Goal: Answer question/provide support

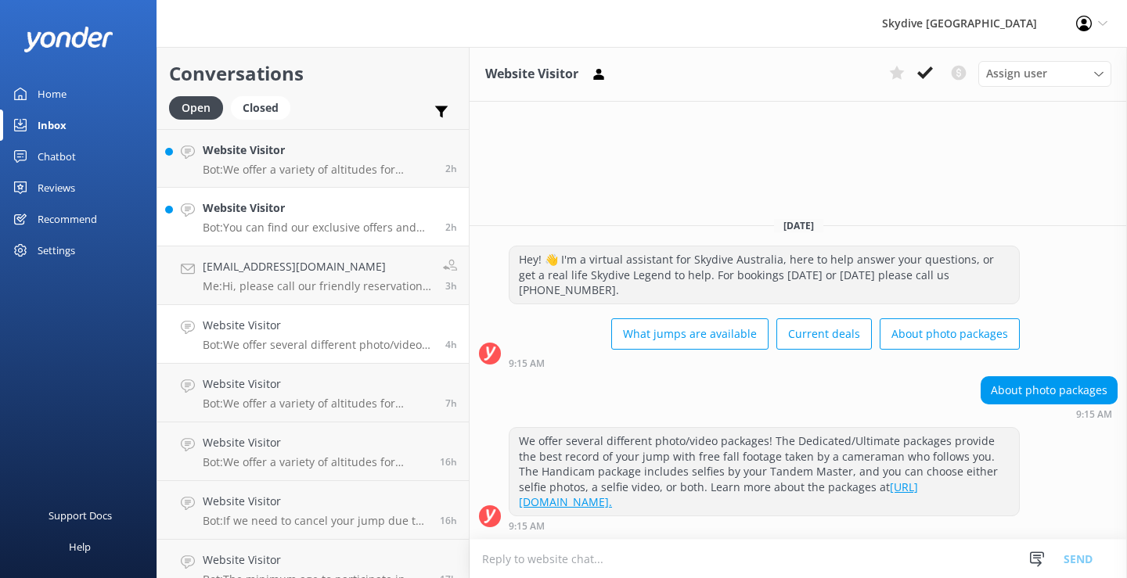
click at [291, 213] on h4 "Website Visitor" at bounding box center [318, 208] width 231 height 17
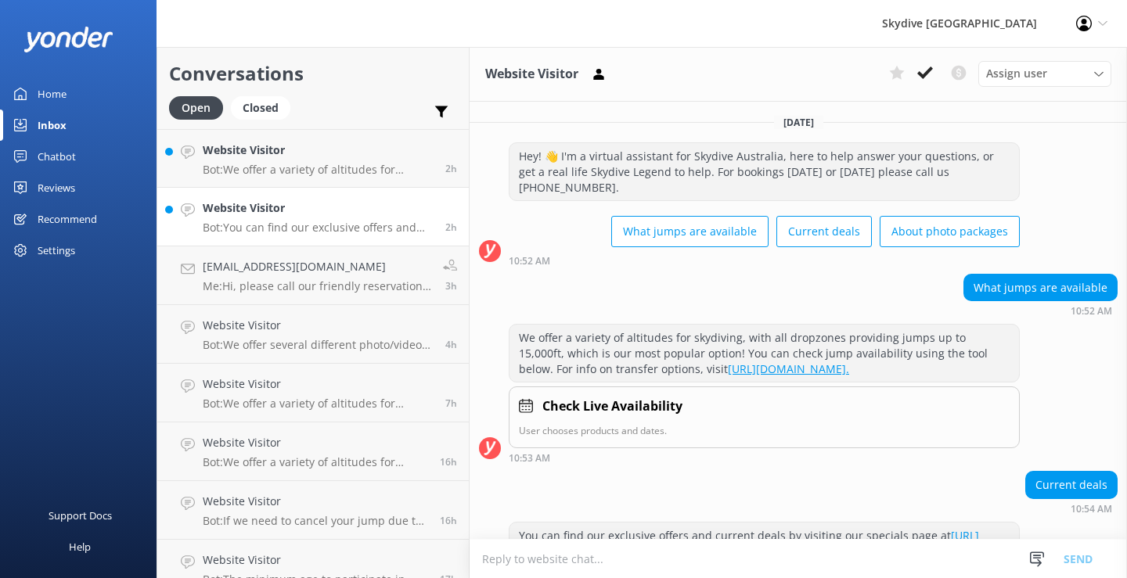
scroll to position [49, 0]
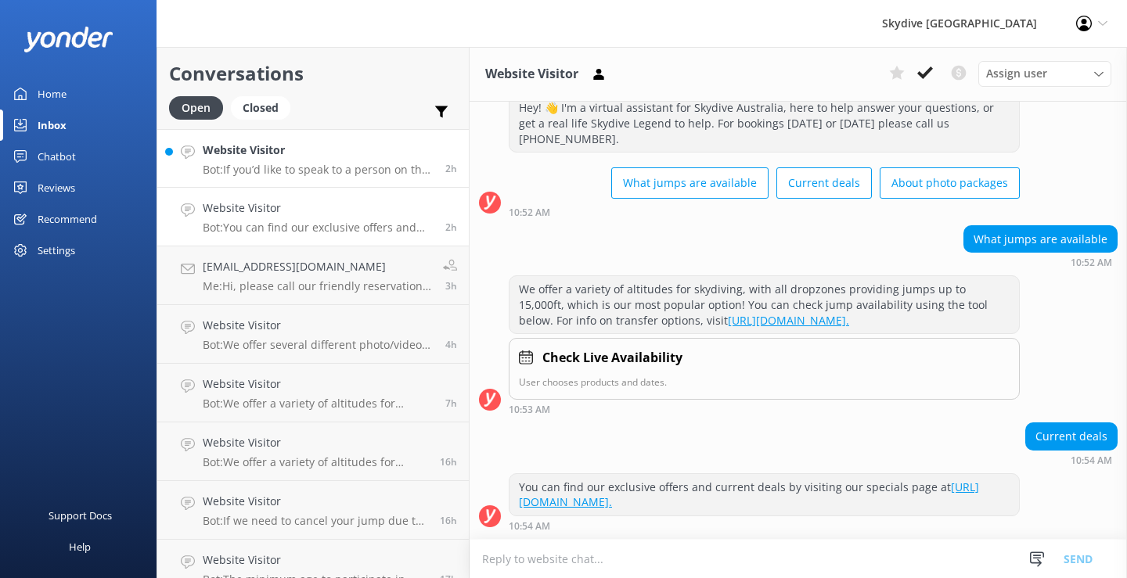
click at [296, 150] on h4 "Website Visitor" at bounding box center [318, 150] width 231 height 17
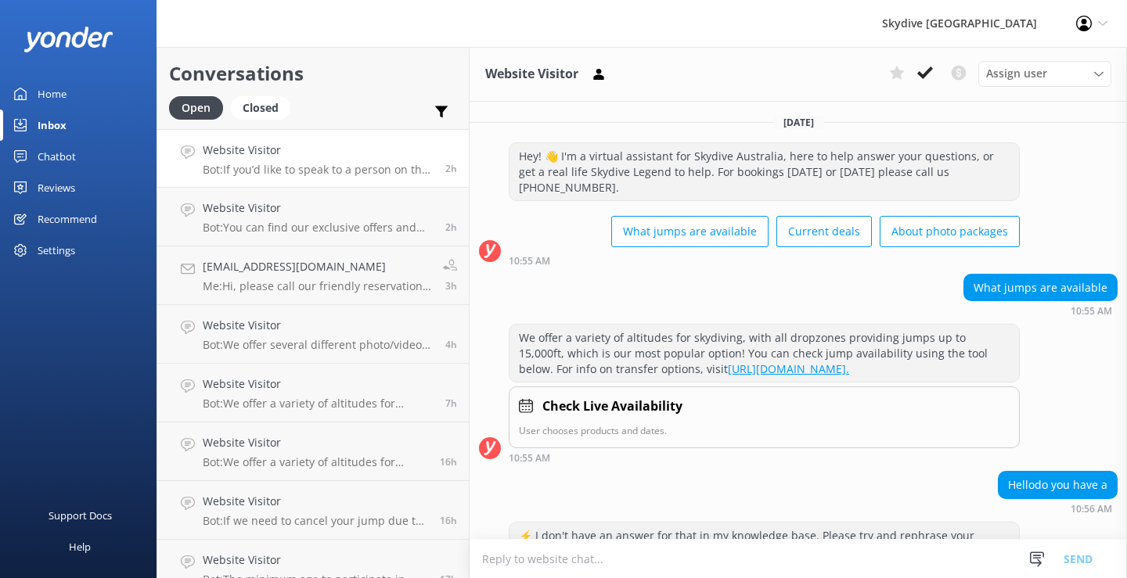
scroll to position [227, 0]
